Goal: Task Accomplishment & Management: Manage account settings

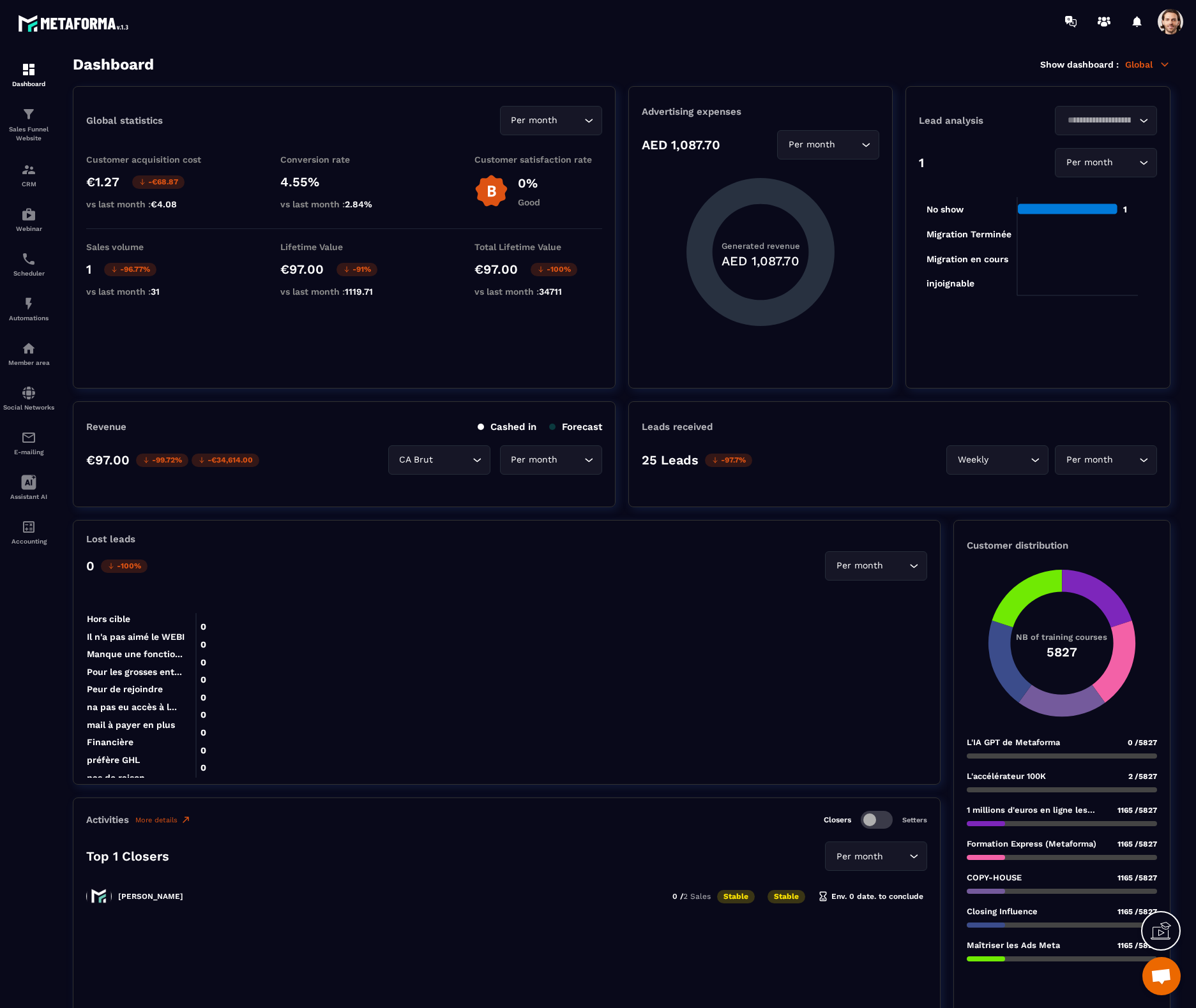
click at [1163, 35] on div at bounding box center [673, 21] width 1046 height 43
click at [1166, 28] on span at bounding box center [1170, 22] width 26 height 26
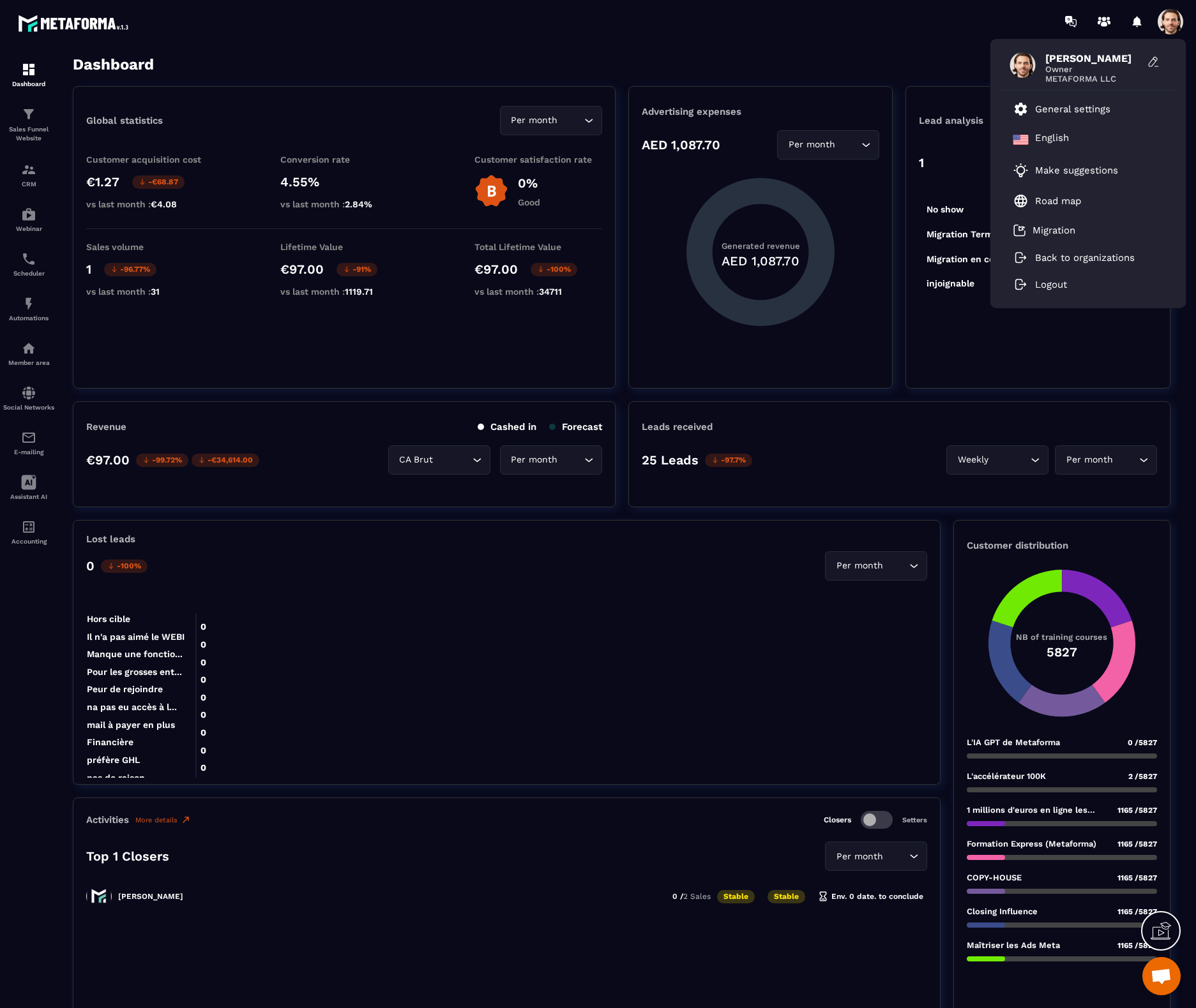
click at [735, 28] on div "[PERSON_NAME] Owner METAFORMA LLC General settings English Make suggestions Roa…" at bounding box center [673, 21] width 1046 height 43
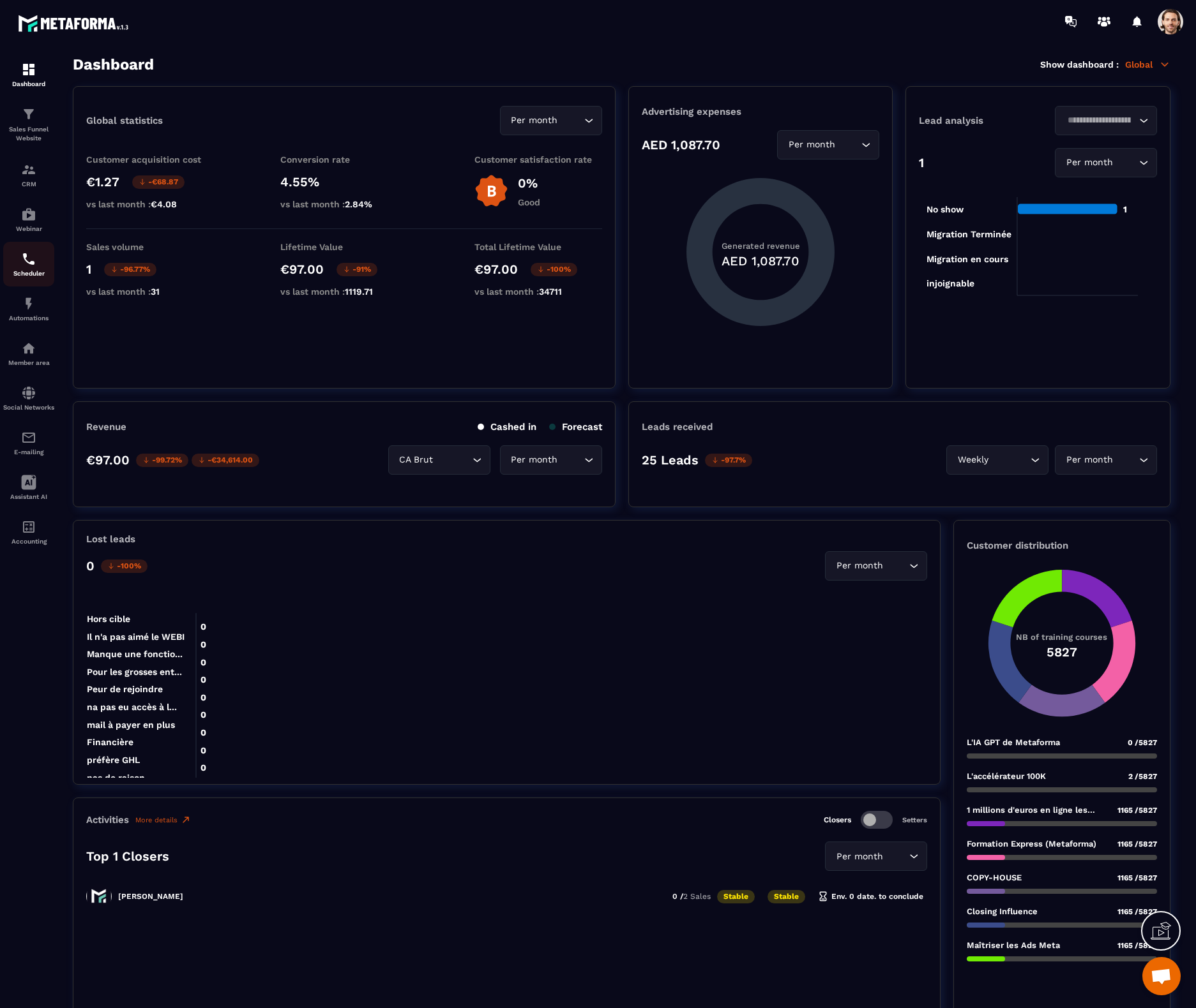
click at [25, 254] on img at bounding box center [28, 259] width 16 height 16
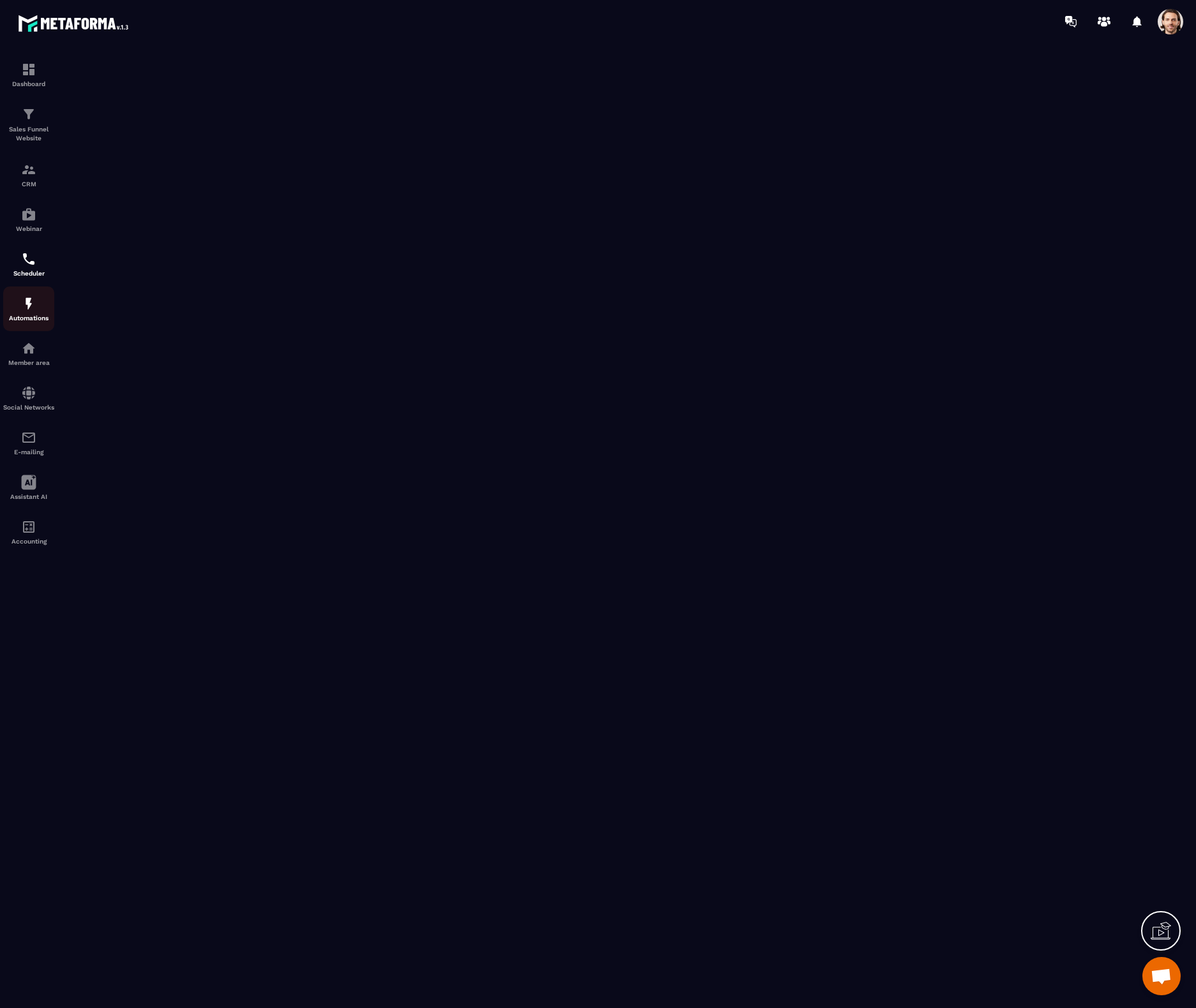
click at [33, 312] on div "Automations" at bounding box center [28, 309] width 51 height 26
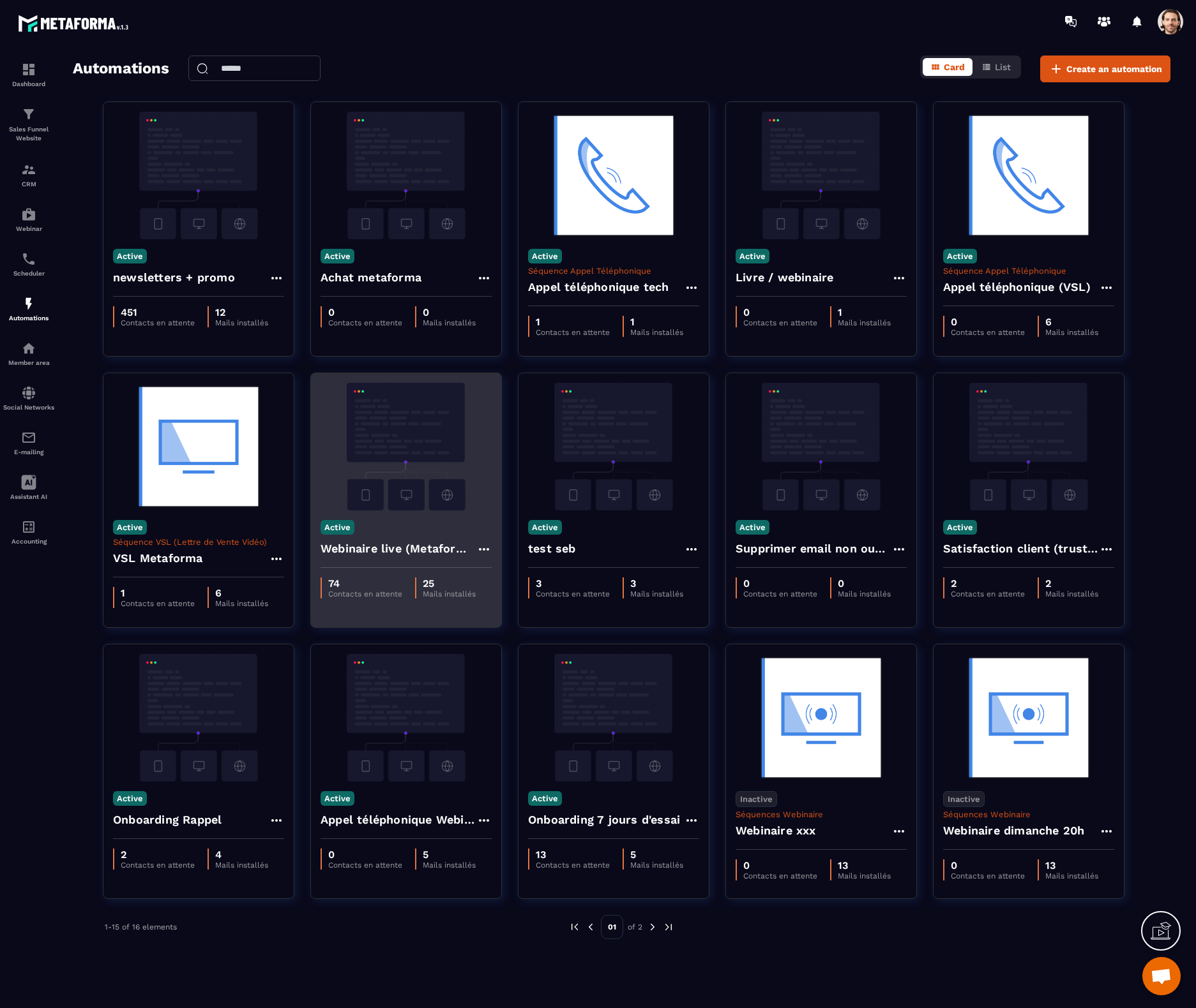
click at [390, 424] on img at bounding box center [405, 447] width 171 height 128
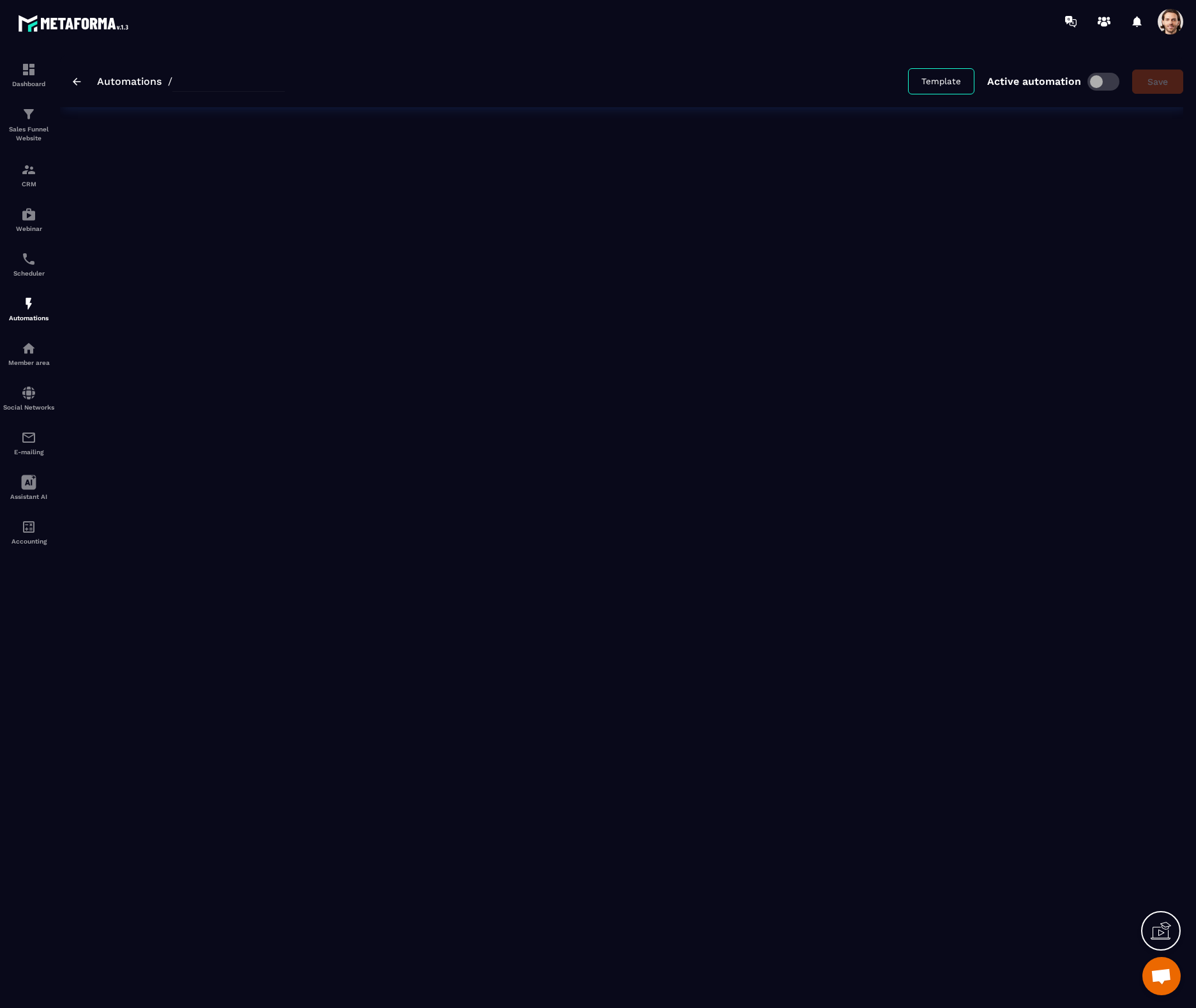
type input "**********"
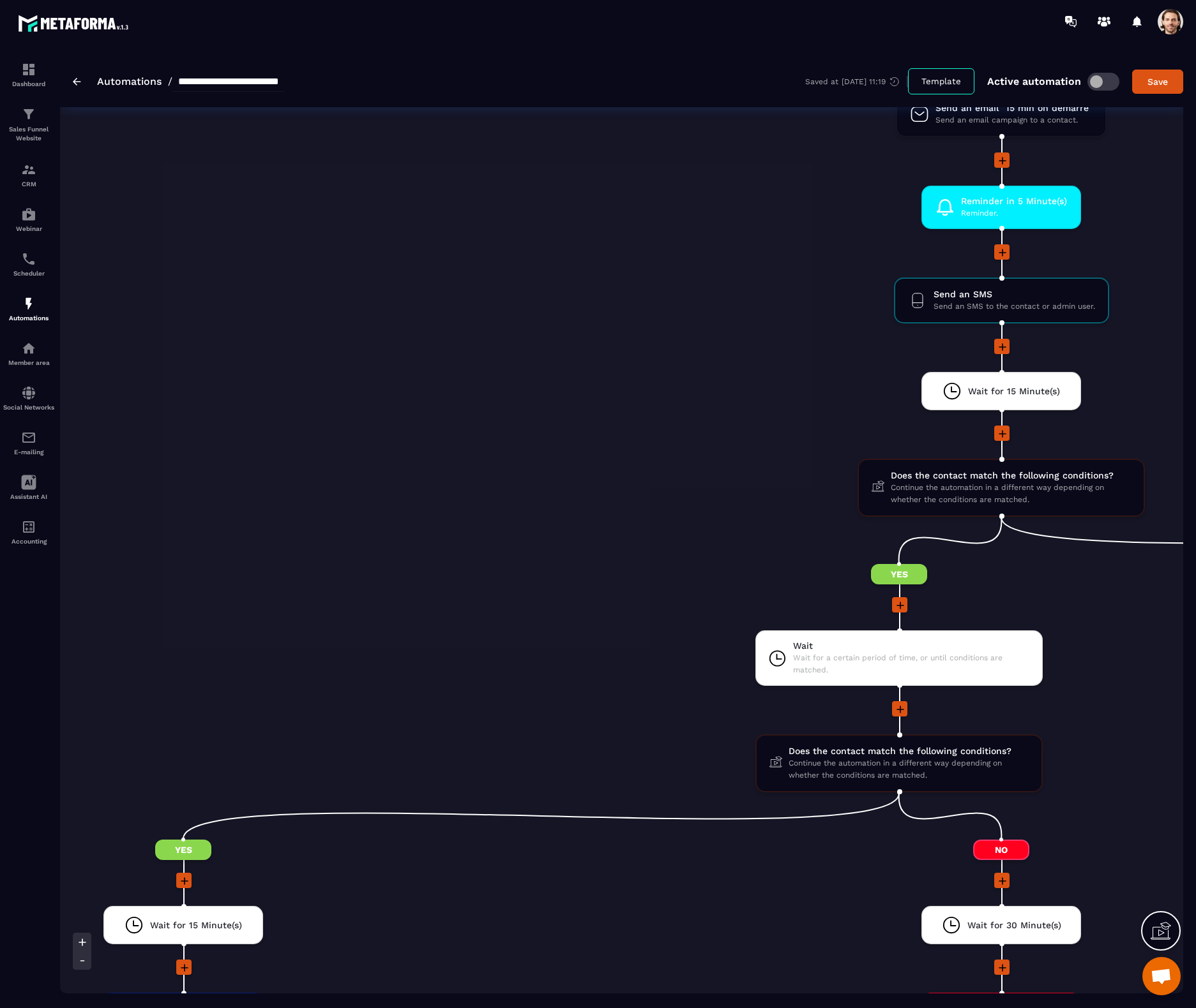
scroll to position [1798, 0]
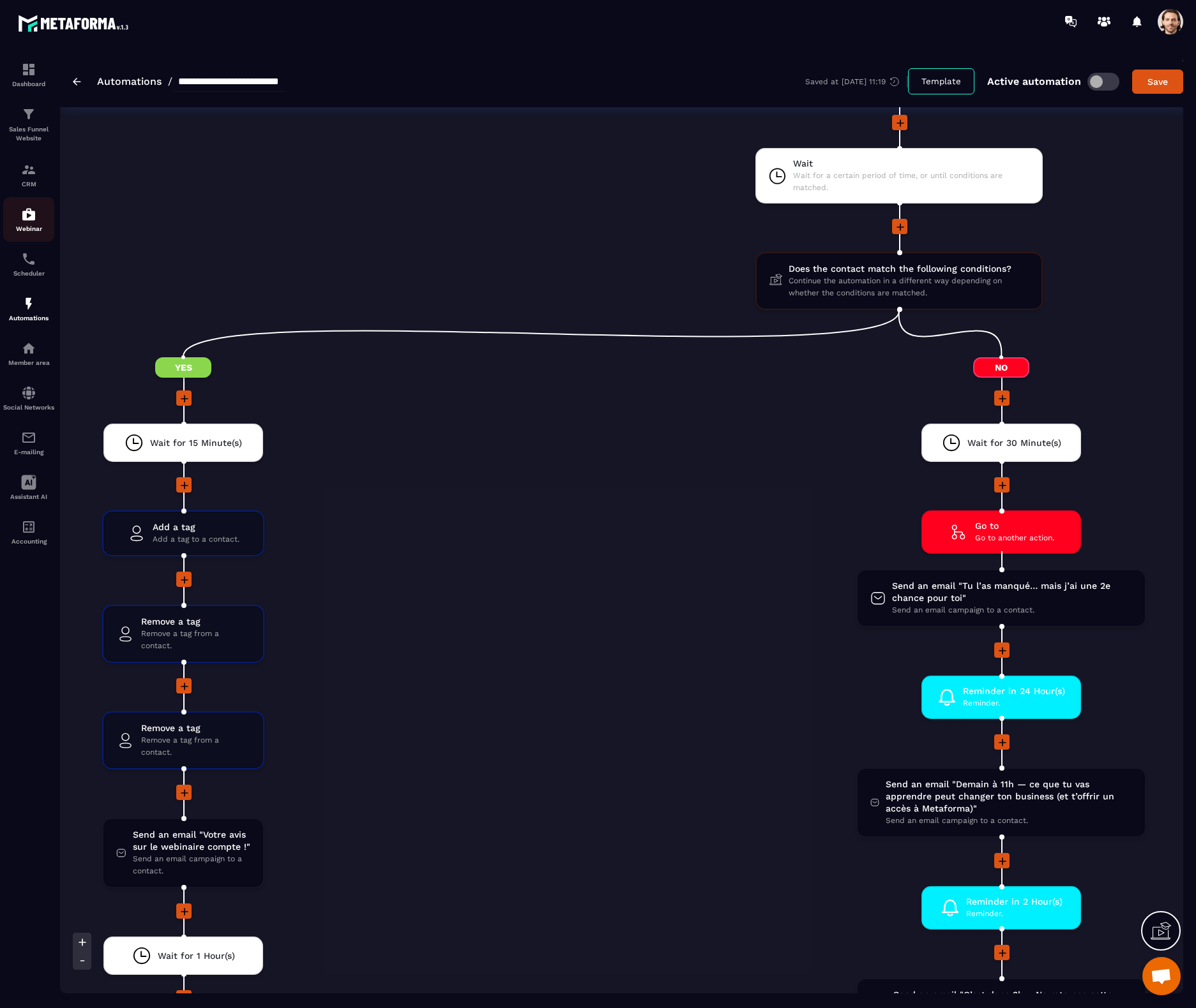
click at [35, 209] on img at bounding box center [28, 214] width 16 height 16
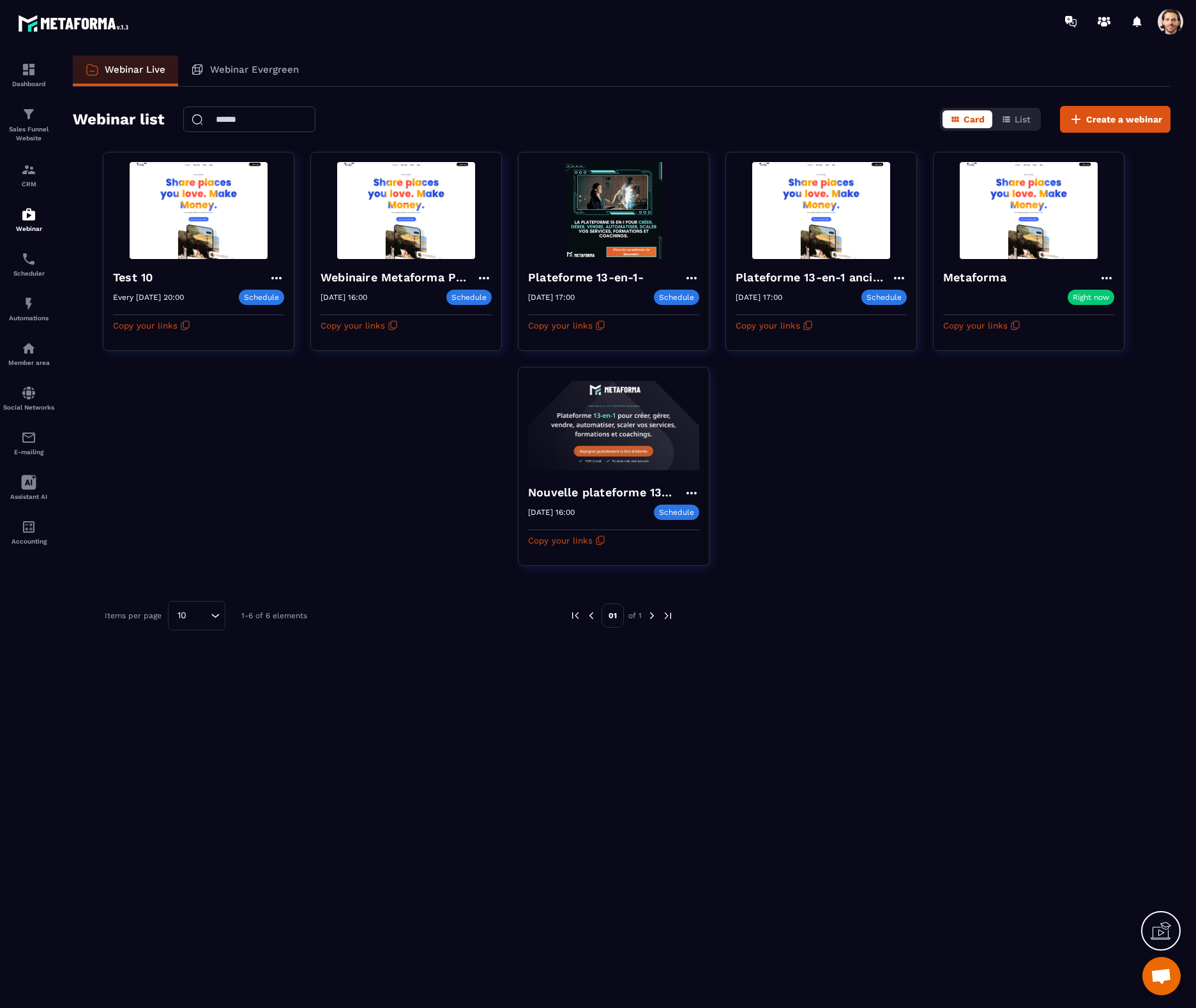
click at [1173, 21] on span at bounding box center [1170, 22] width 26 height 26
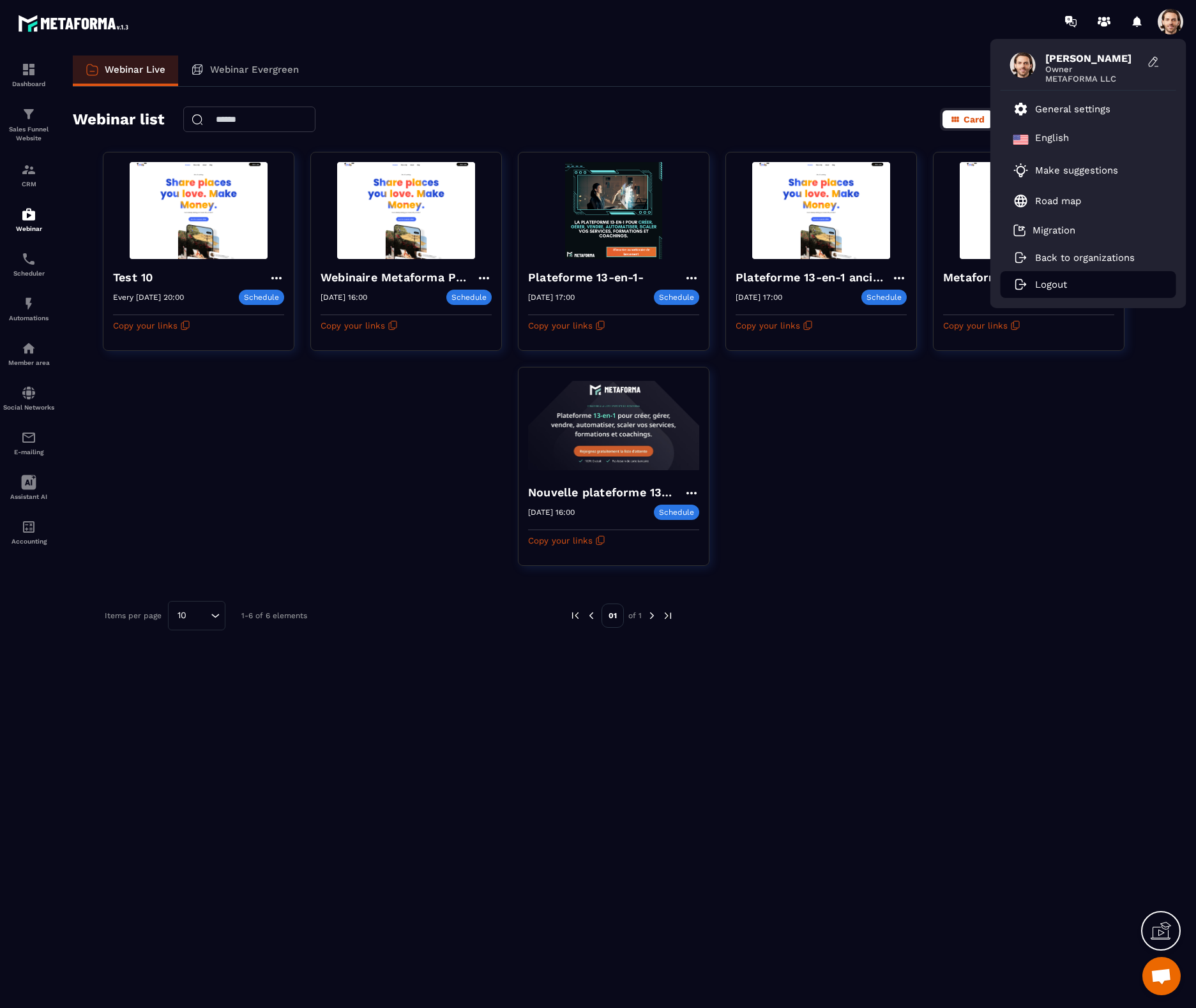
click at [1070, 277] on li "Logout" at bounding box center [1088, 284] width 176 height 27
